Goal: Information Seeking & Learning: Check status

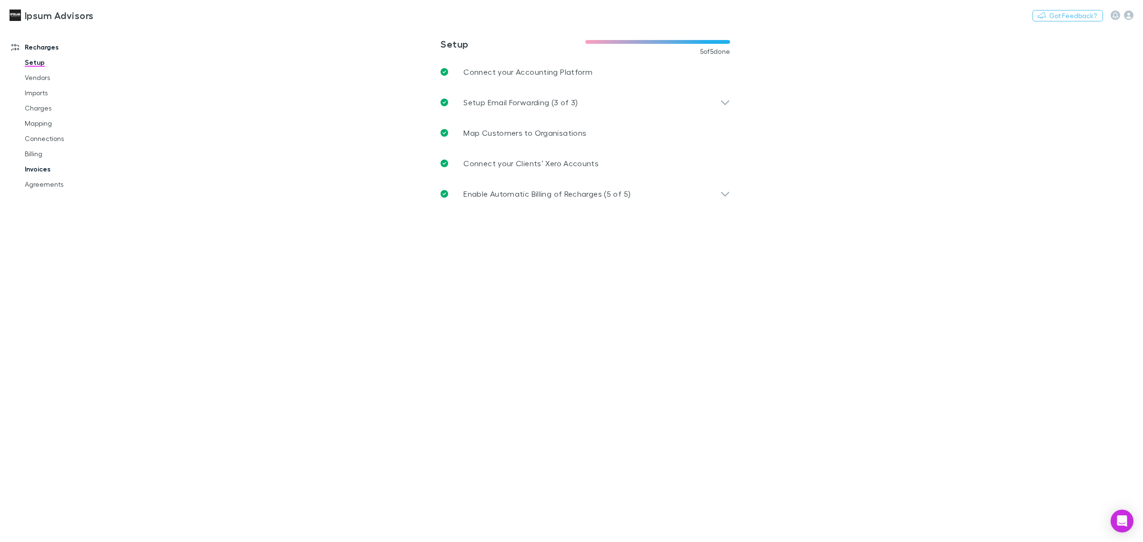
click at [32, 168] on link "Invoices" at bounding box center [74, 168] width 119 height 15
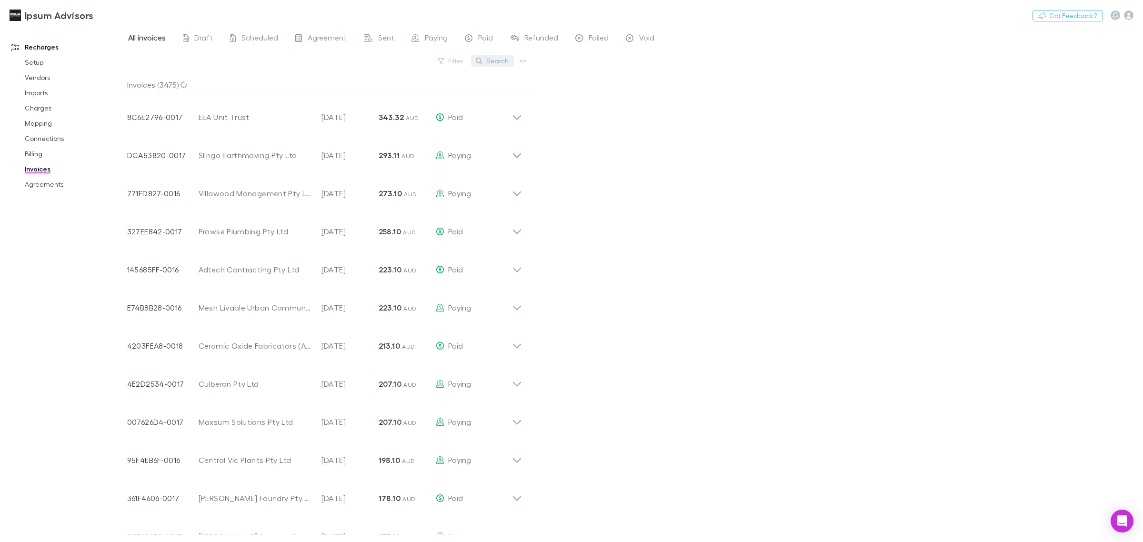
click at [491, 64] on button "Search" at bounding box center [492, 60] width 43 height 11
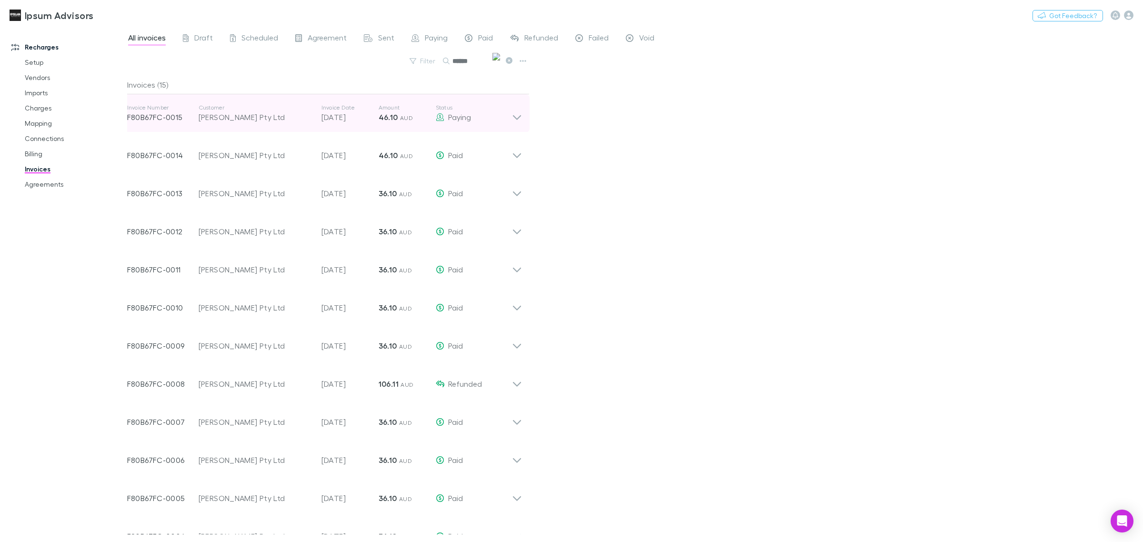
type input "*****"
click at [519, 116] on icon at bounding box center [517, 113] width 10 height 19
